Goal: Contribute content

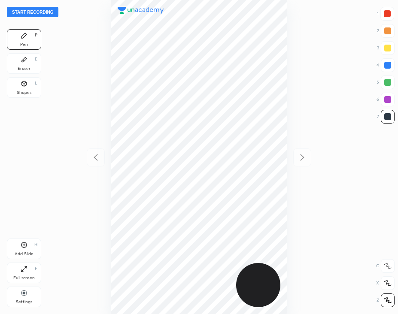
scroll to position [314, 260]
click at [46, 12] on button "Start recording" at bounding box center [32, 12] width 51 height 10
click at [386, 15] on div at bounding box center [386, 13] width 7 height 7
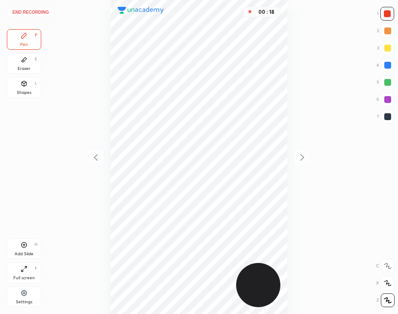
click at [384, 121] on div at bounding box center [387, 117] width 14 height 14
click at [388, 13] on div at bounding box center [386, 13] width 7 height 7
click at [26, 252] on div "Add Slide" at bounding box center [24, 254] width 19 height 4
click at [388, 115] on div at bounding box center [387, 116] width 7 height 7
click at [43, 12] on button "End recording" at bounding box center [31, 12] width 48 height 10
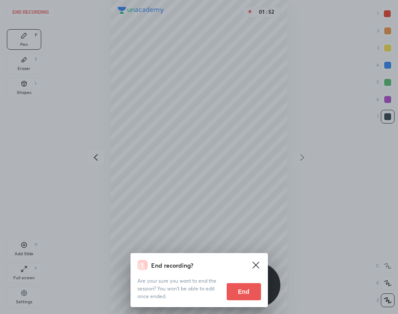
click at [247, 288] on button "End" at bounding box center [243, 291] width 34 height 17
